Goal: Share content: Share content

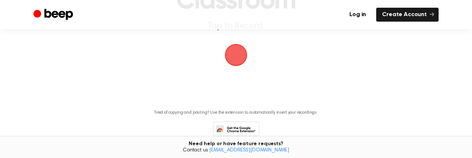
scroll to position [66, 0]
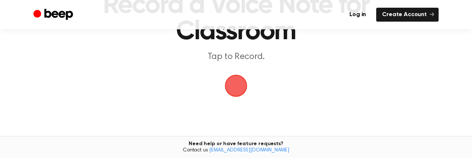
click at [238, 81] on span "button" at bounding box center [236, 86] width 21 height 21
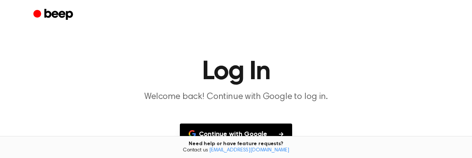
scroll to position [66, 0]
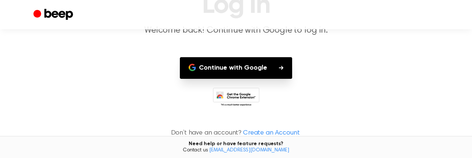
click at [237, 67] on button "Continue with Google" at bounding box center [236, 68] width 112 height 22
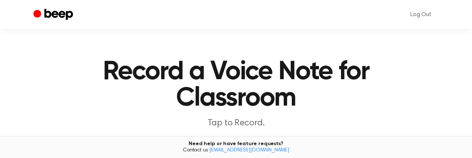
scroll to position [66, 0]
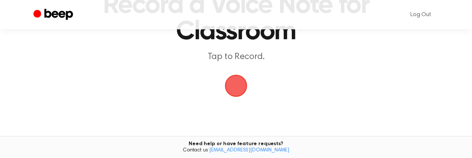
click at [238, 85] on span "button" at bounding box center [236, 86] width 26 height 26
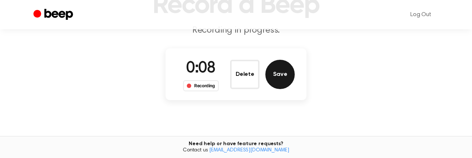
click at [286, 70] on button "Save" at bounding box center [279, 74] width 29 height 29
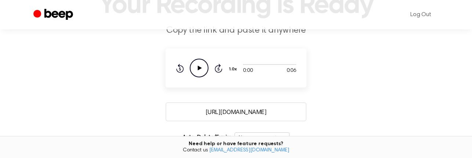
click at [195, 64] on icon "Play Audio" at bounding box center [199, 68] width 19 height 19
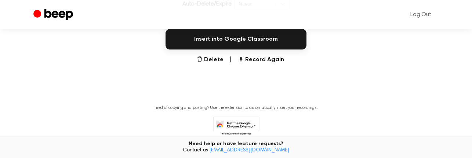
scroll to position [133, 0]
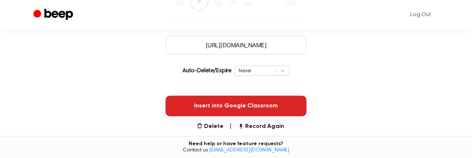
click at [264, 107] on button "Insert into Google Classroom" at bounding box center [236, 106] width 141 height 21
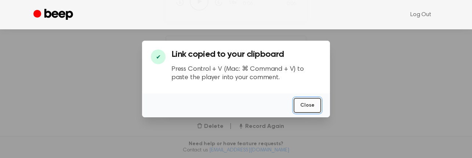
click at [308, 104] on button "Close" at bounding box center [308, 105] width 28 height 15
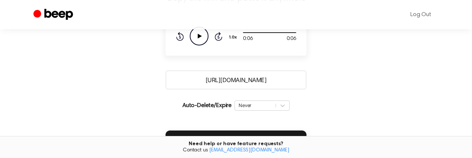
scroll to position [66, 0]
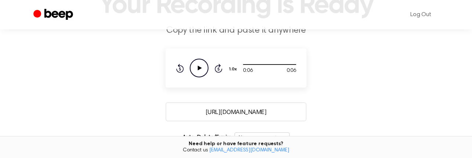
click at [258, 111] on input "[URL][DOMAIN_NAME]" at bounding box center [236, 111] width 141 height 19
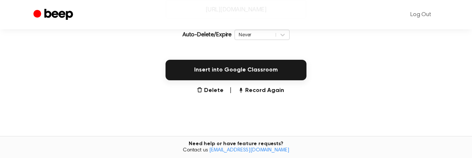
scroll to position [133, 0]
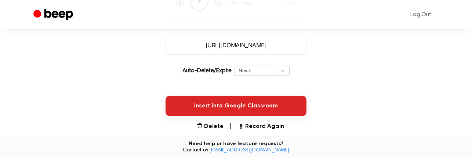
click at [240, 103] on button "Insert into Google Classroom" at bounding box center [236, 106] width 141 height 21
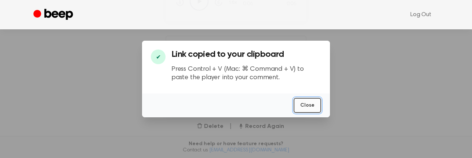
click at [315, 103] on button "Close" at bounding box center [308, 105] width 28 height 15
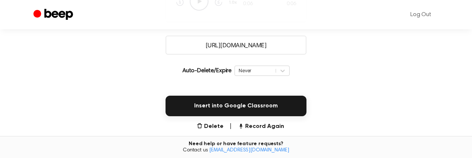
scroll to position [66, 0]
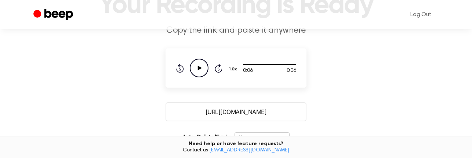
click at [317, 94] on main "Your Recording is Ready Copy the link and paste it anywhere 0:06 0:06 Your brow…" at bounding box center [236, 113] width 472 height 358
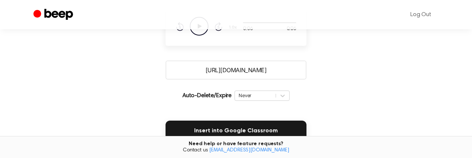
scroll to position [133, 0]
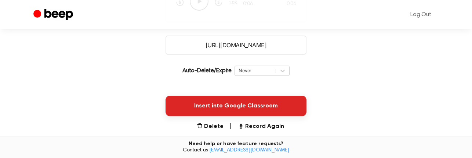
click at [285, 104] on button "Insert into Google Classroom" at bounding box center [236, 106] width 141 height 21
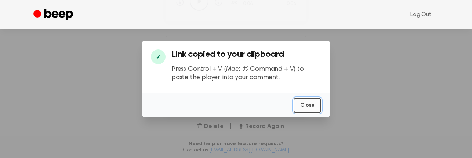
click at [309, 104] on button "Close" at bounding box center [308, 105] width 28 height 15
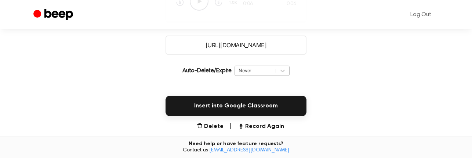
scroll to position [144, 0]
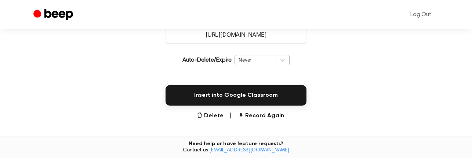
click at [245, 65] on div "Never" at bounding box center [262, 60] width 55 height 10
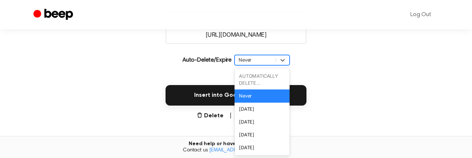
click at [258, 68] on div "AUTOMATICALLY DELETE... Never [DATE] [DATE] [DATE] [DATE]" at bounding box center [262, 111] width 55 height 87
click at [337, 87] on div "Insert into Google Classroom" at bounding box center [236, 90] width 455 height 29
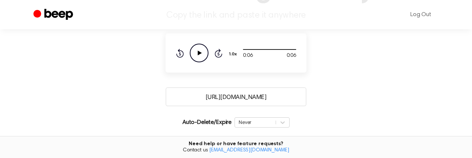
scroll to position [10, 0]
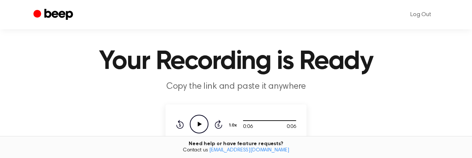
click at [217, 91] on p "Copy the link and paste it anywhere" at bounding box center [236, 87] width 282 height 12
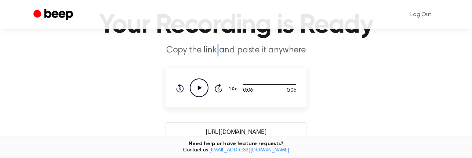
scroll to position [144, 0]
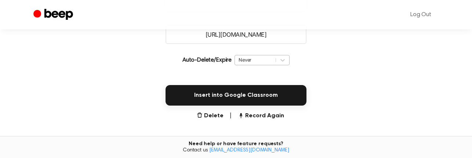
click at [243, 62] on div "Never" at bounding box center [255, 60] width 33 height 7
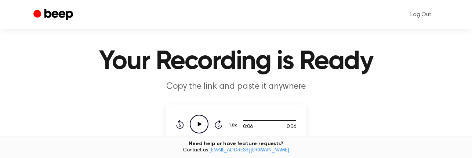
scroll to position [77, 0]
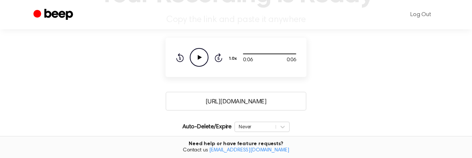
click at [233, 97] on input "[URL][DOMAIN_NAME]" at bounding box center [236, 101] width 141 height 19
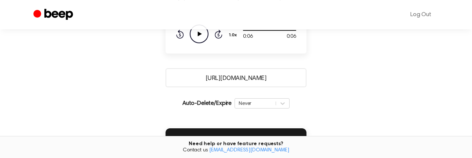
scroll to position [167, 0]
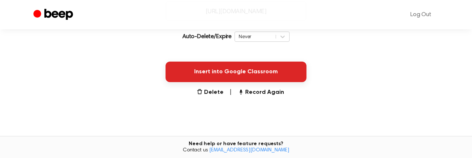
click at [251, 76] on button "Insert into Google Classroom" at bounding box center [236, 72] width 141 height 21
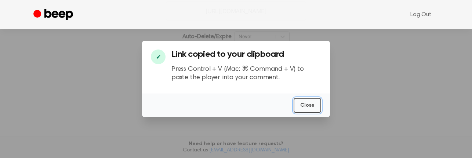
drag, startPoint x: 305, startPoint y: 111, endPoint x: 264, endPoint y: 103, distance: 41.4
click at [305, 110] on button "Close" at bounding box center [308, 105] width 28 height 15
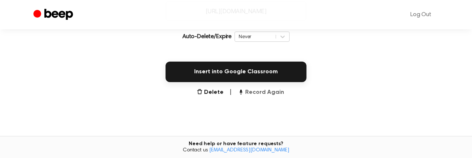
click at [266, 95] on button "Record Again" at bounding box center [261, 92] width 46 height 9
